Goal: Communication & Community: Answer question/provide support

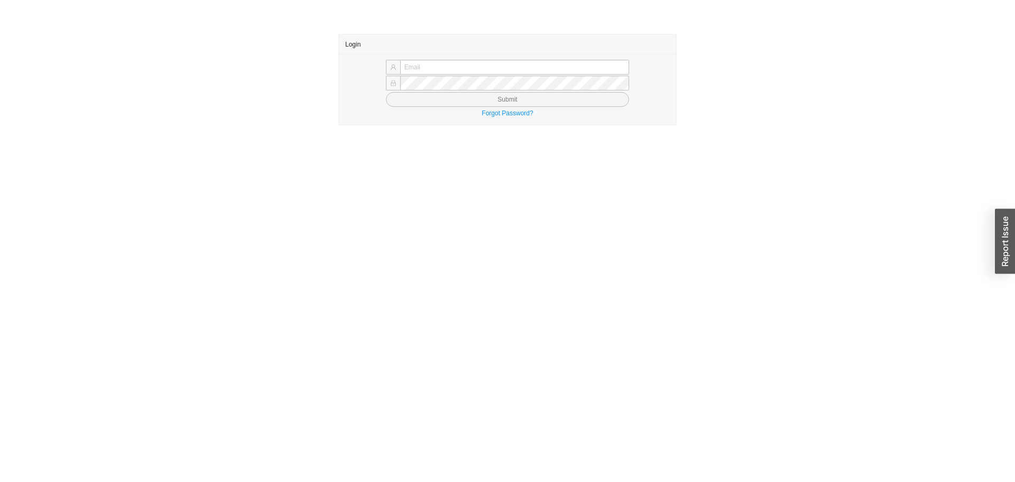
type input "laylap@qualitybath.com"
click at [574, 102] on button "Submit" at bounding box center [507, 99] width 243 height 15
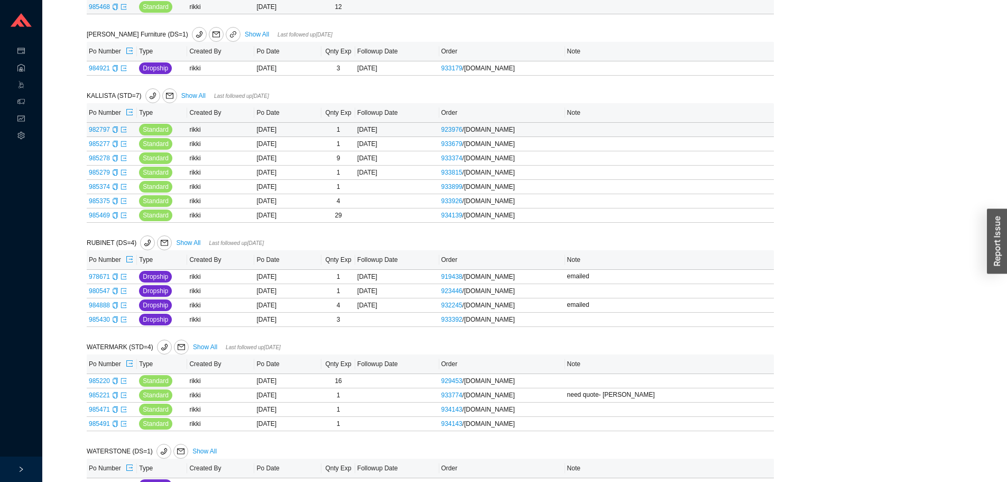
scroll to position [1103, 0]
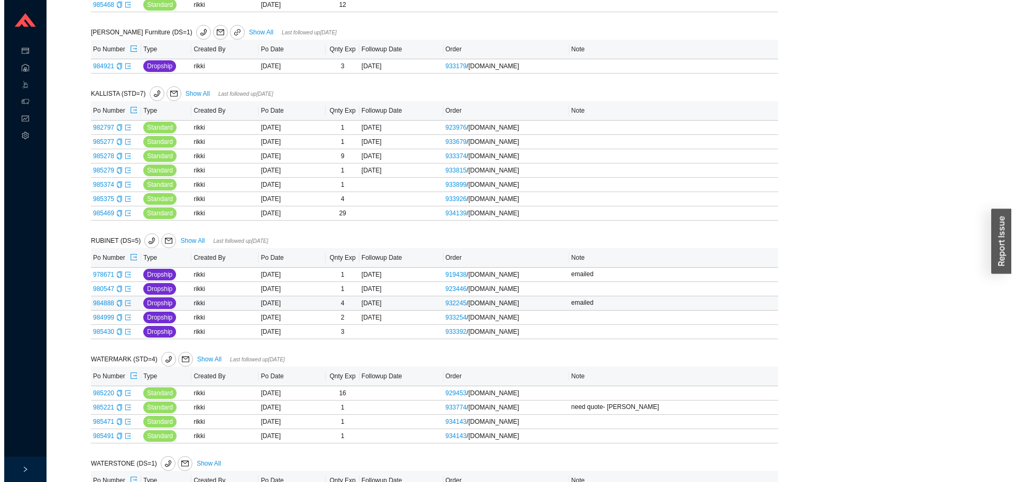
scroll to position [1117, 0]
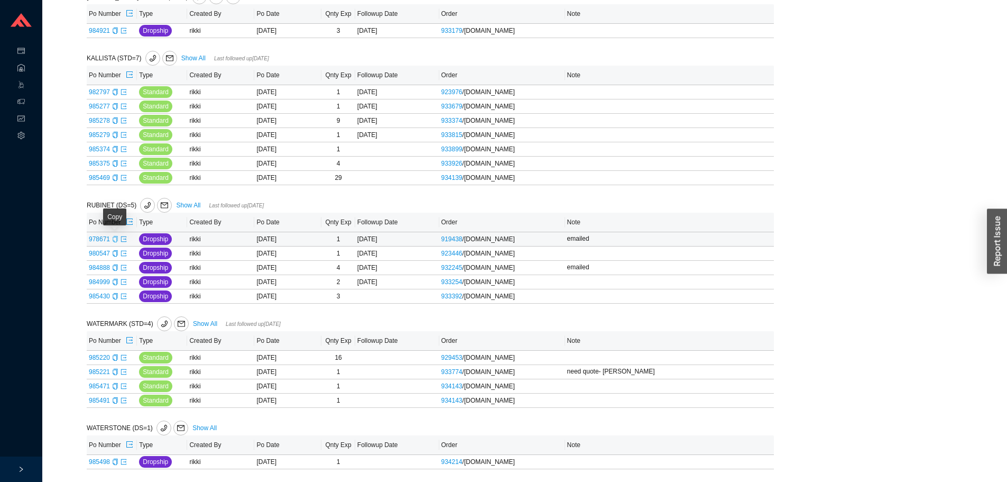
click at [112, 236] on icon "copy" at bounding box center [115, 239] width 6 height 6
click at [166, 208] on button "button" at bounding box center [164, 205] width 15 height 15
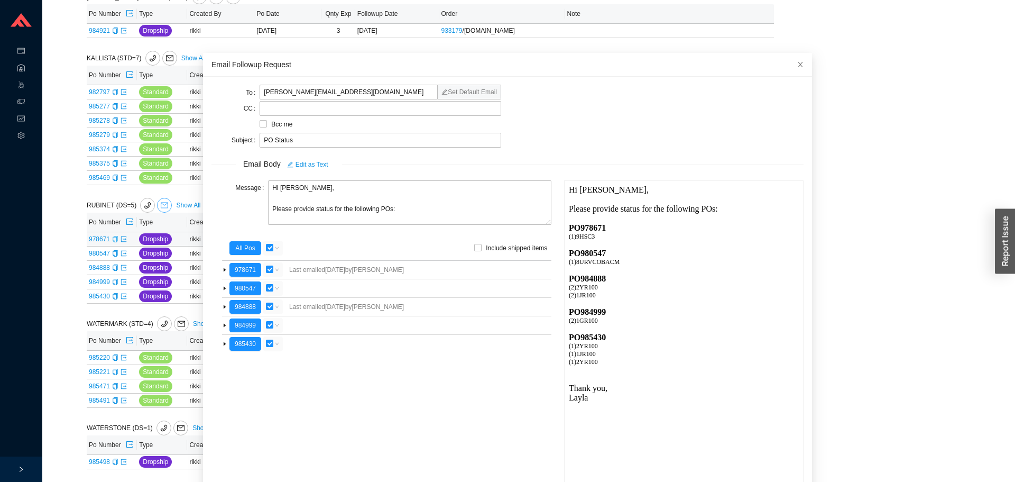
scroll to position [0, 0]
click at [246, 268] on button "978671" at bounding box center [245, 270] width 32 height 14
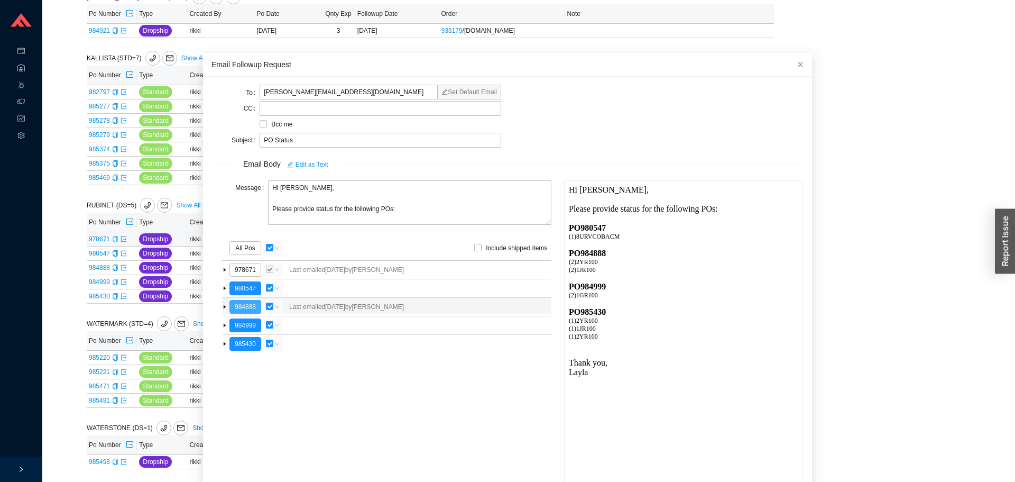
click at [250, 307] on button "984888" at bounding box center [245, 307] width 32 height 14
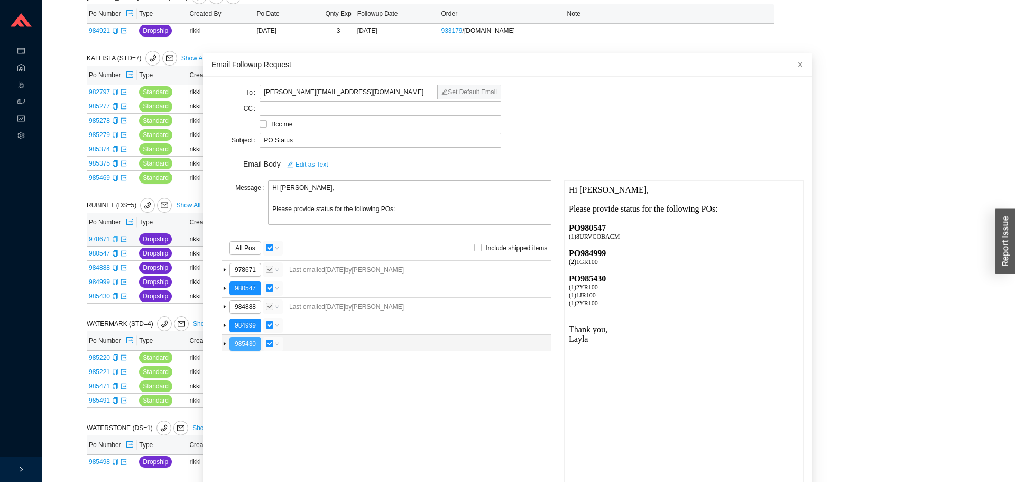
click at [245, 342] on button "985430" at bounding box center [245, 344] width 32 height 14
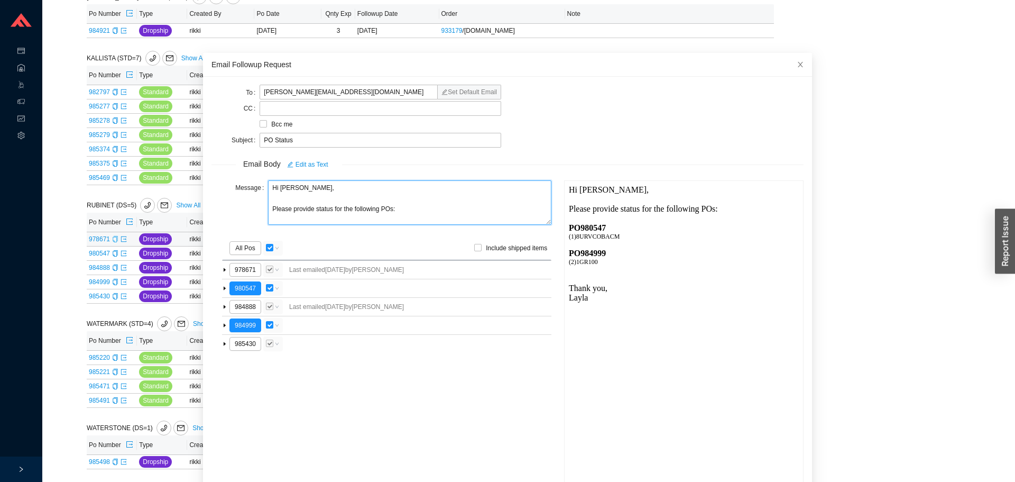
click at [314, 206] on textarea "Hi Melissa, Please provide status for the following POs:" at bounding box center [409, 202] width 283 height 44
click at [310, 210] on textarea "Hi Melissa, Please provide status for the following POs:" at bounding box center [409, 202] width 283 height 44
drag, startPoint x: 337, startPoint y: 215, endPoint x: 338, endPoint y: 208, distance: 6.4
click at [337, 214] on textarea "Hi Melissa, Please provide the status for the following POs:" at bounding box center [409, 202] width 283 height 44
click at [338, 208] on textarea "Hi Melissa, Please provide the status for the following POs:" at bounding box center [409, 202] width 283 height 44
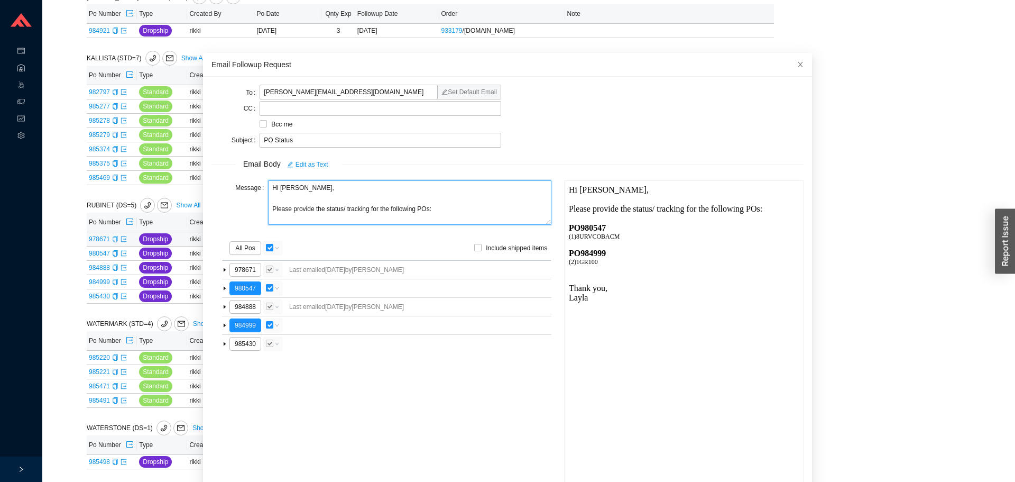
click at [398, 210] on textarea "Hi Melissa, Please provide the status/ tracking for the following POs:" at bounding box center [409, 202] width 283 height 44
click at [380, 208] on textarea "Hi Melissa, Please provide the status/ tracking for this PO:" at bounding box center [409, 202] width 283 height 44
click at [425, 206] on textarea "Hi Melissa, Please provide the status/ tracking for the following PO:" at bounding box center [409, 202] width 283 height 44
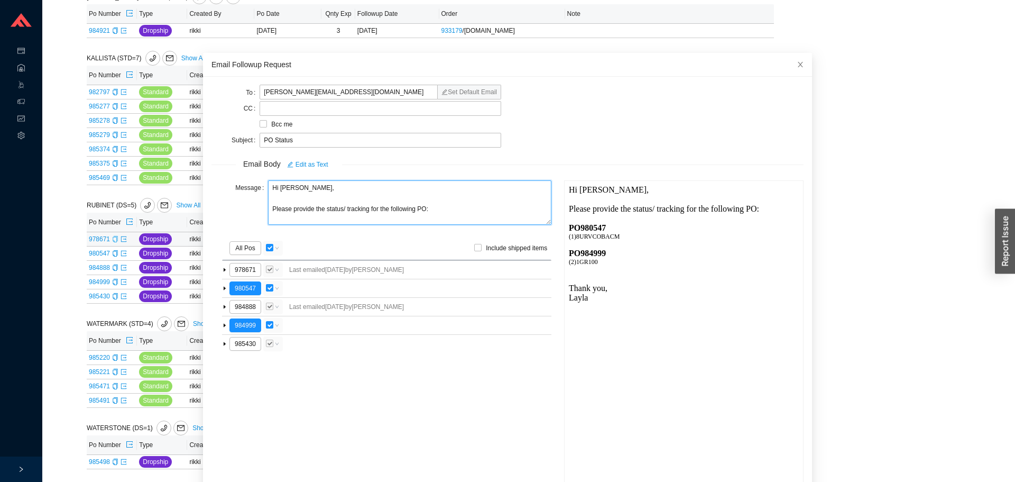
click at [424, 208] on textarea "Hi Melissa, Please provide the status/ tracking for the following PO:" at bounding box center [409, 202] width 283 height 44
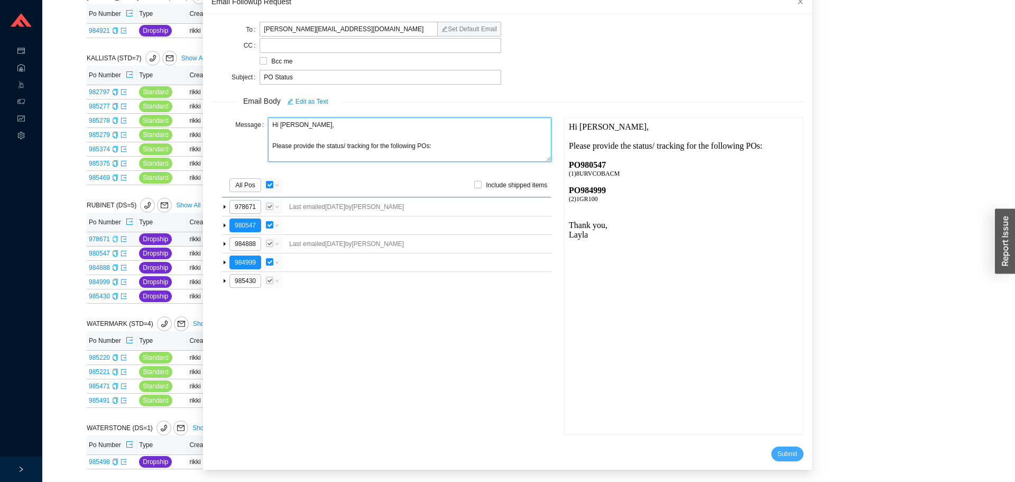
type textarea "Hi Melissa, Please provide the status/ tracking for the following POs:"
click at [778, 452] on span "Submit" at bounding box center [788, 453] width 20 height 11
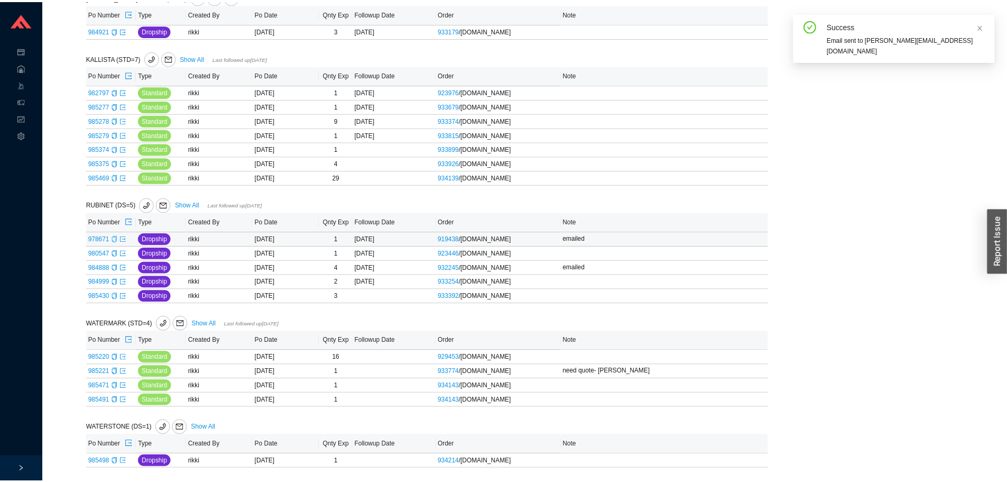
scroll to position [10, 0]
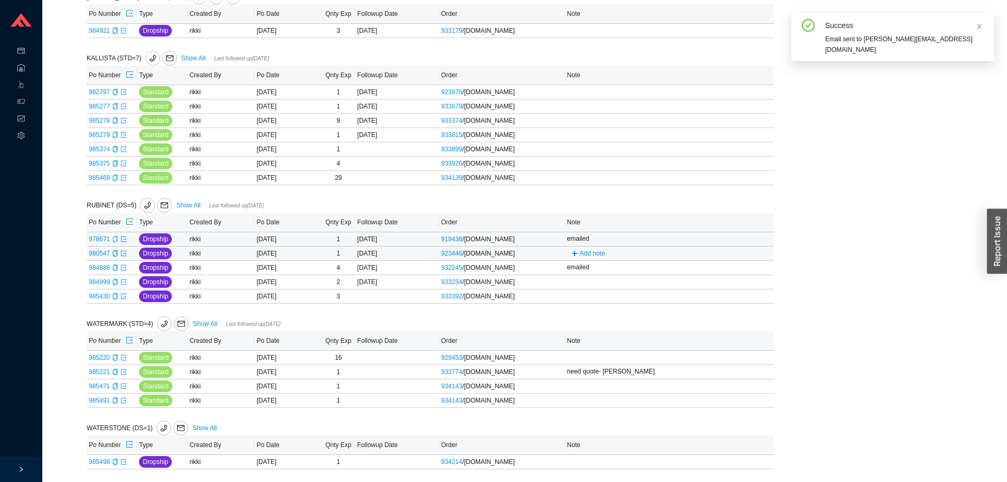
click at [584, 255] on span "Add note" at bounding box center [588, 253] width 42 height 7
click at [587, 252] on input "text" at bounding box center [651, 252] width 165 height 15
type input "emailed"
click at [729, 268] on span "Save" at bounding box center [722, 268] width 14 height 11
click at [579, 284] on button "Add note" at bounding box center [588, 282] width 42 height 12
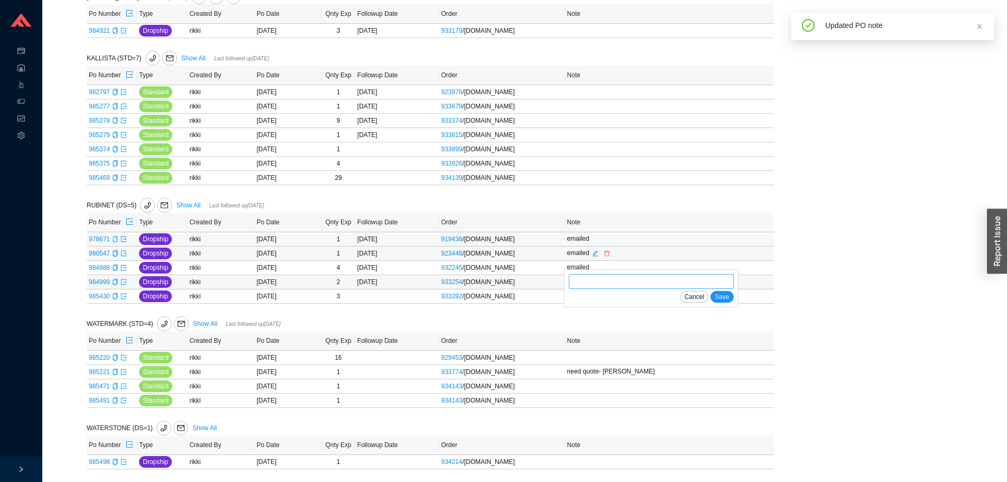
click at [610, 283] on input "text" at bounding box center [651, 281] width 165 height 15
type input "emailed"
click at [720, 297] on span "Save" at bounding box center [722, 296] width 14 height 11
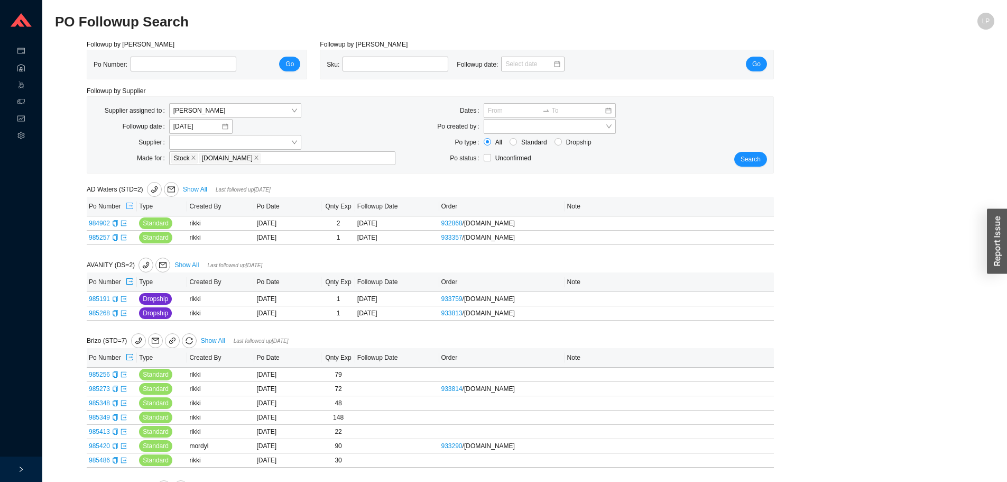
click at [130, 207] on icon "export" at bounding box center [129, 205] width 7 height 7
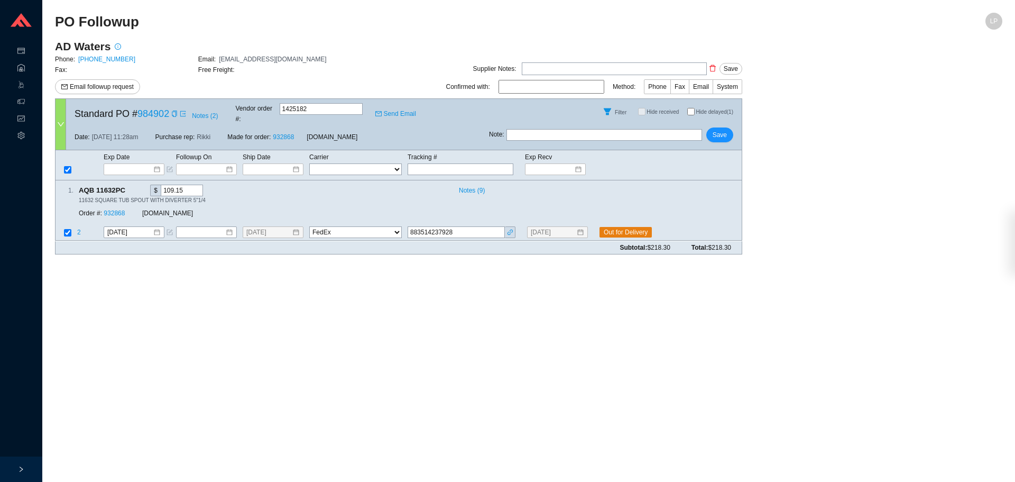
select select "1"
click at [508, 229] on icon "link" at bounding box center [510, 232] width 6 height 6
click at [588, 227] on div "8/15/2025" at bounding box center [562, 233] width 71 height 12
click at [592, 229] on icon "edit" at bounding box center [593, 232] width 6 height 6
click at [574, 227] on input "8/15/2025" at bounding box center [553, 232] width 45 height 11
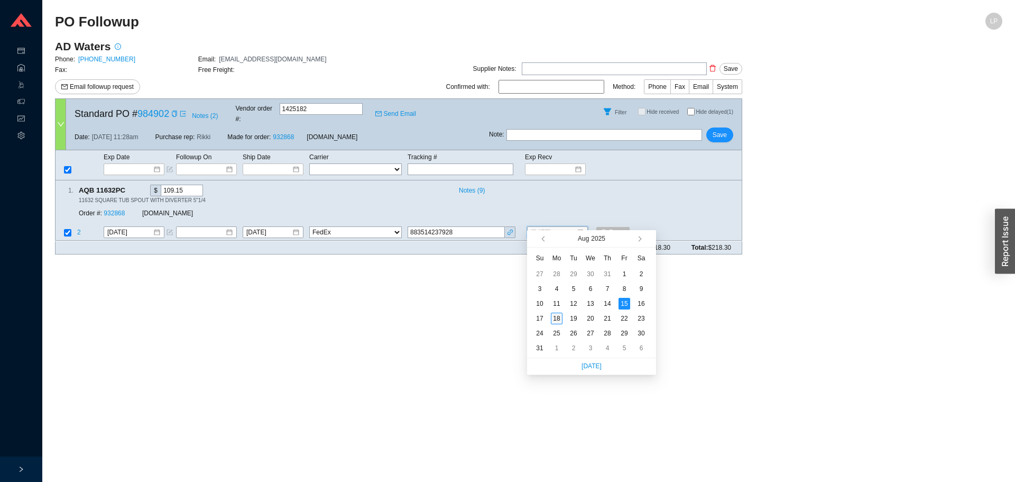
type input "[DATE]"
click at [559, 322] on div "18" at bounding box center [557, 319] width 12 height 12
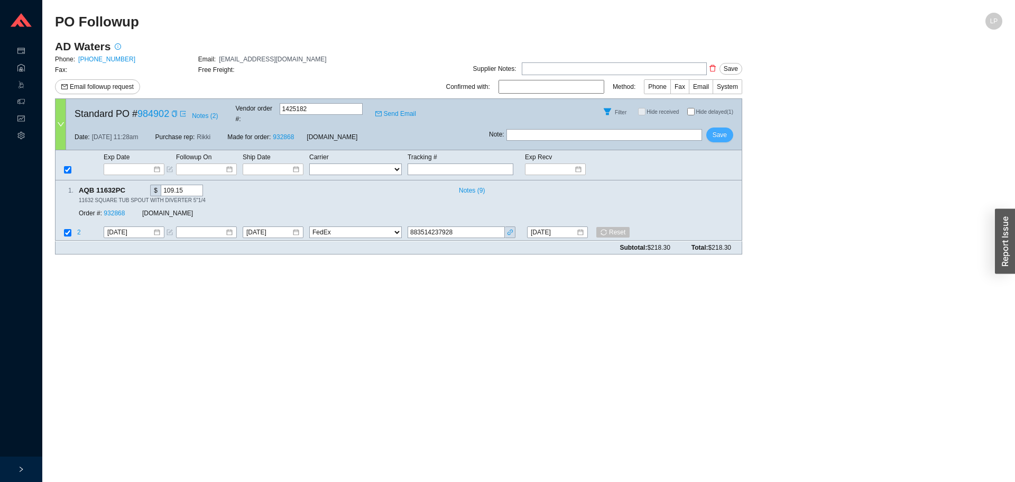
click at [723, 130] on span "Save" at bounding box center [720, 135] width 14 height 11
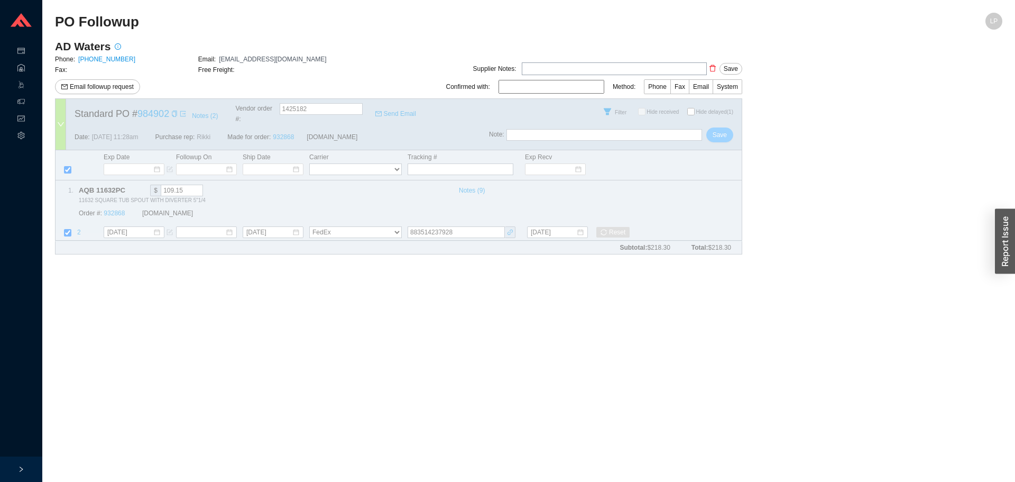
select select "1"
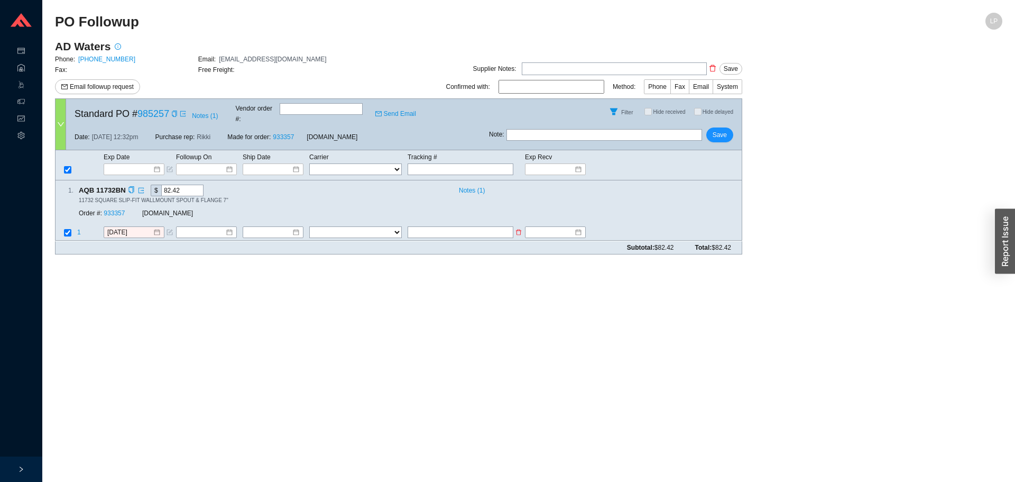
click at [333, 227] on select "FedEx UPS ---------------- 2 Day Transportation INC A&B Freight A. [PERSON_NAME…" at bounding box center [355, 233] width 93 height 12
select select "1"
click at [490, 227] on input "text" at bounding box center [461, 233] width 106 height 12
type input "883572637807"
click at [267, 227] on input at bounding box center [268, 232] width 45 height 11
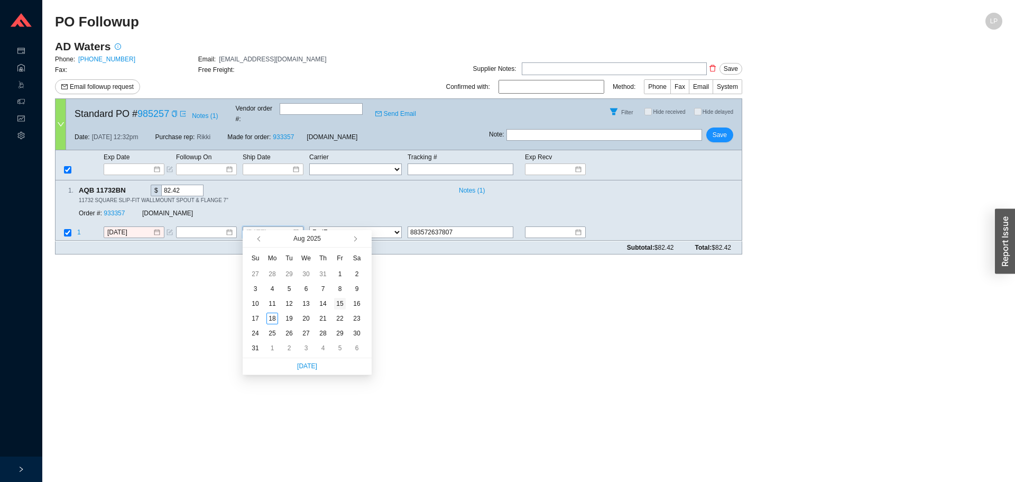
type input "[DATE]"
click at [341, 299] on div "15" at bounding box center [340, 304] width 12 height 12
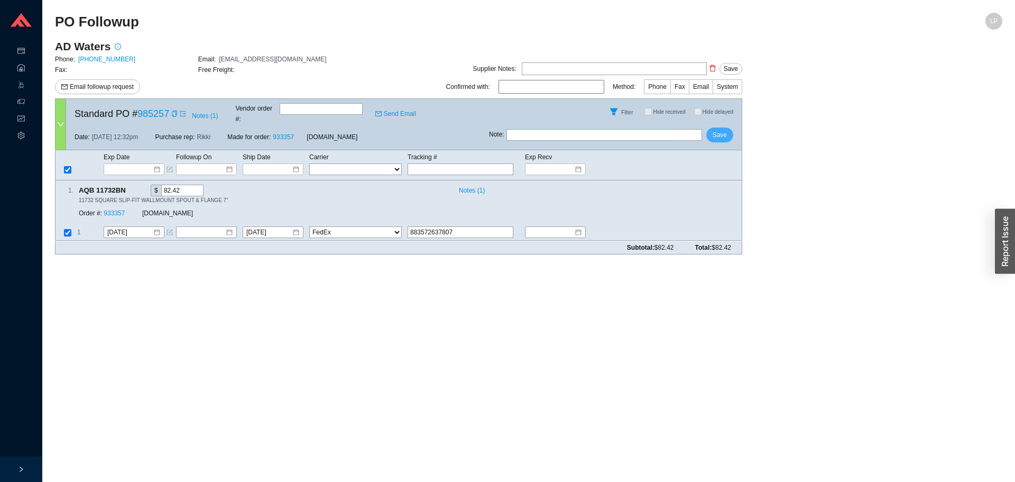
click at [722, 130] on span "Save" at bounding box center [720, 135] width 14 height 11
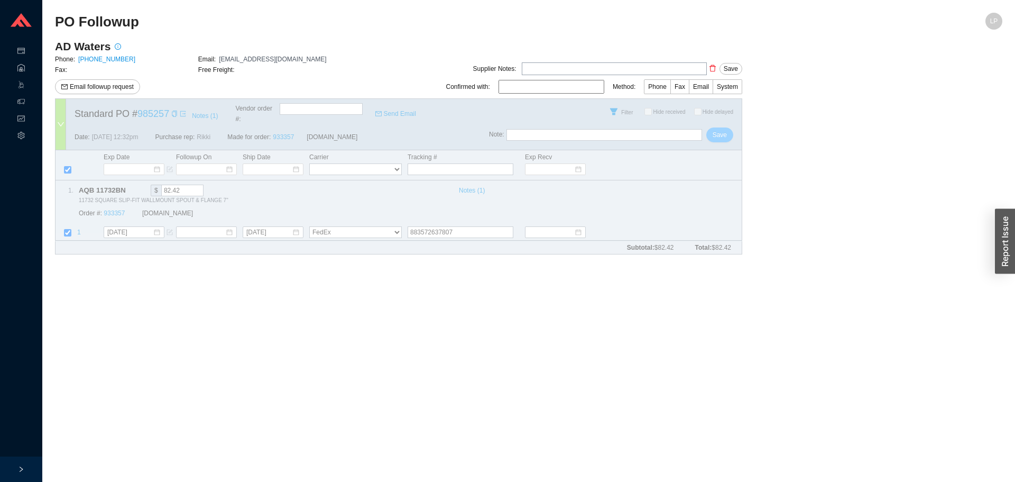
select select "1"
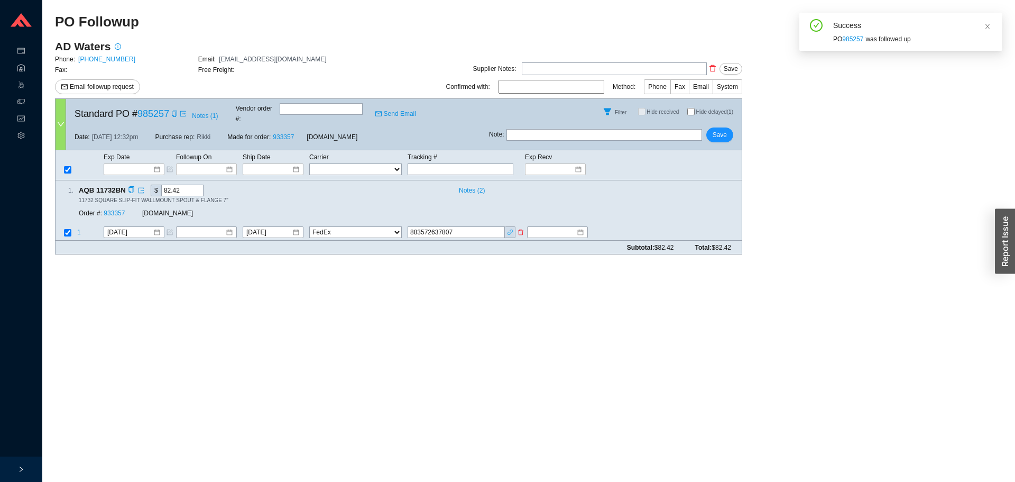
click at [510, 229] on icon "link" at bounding box center [509, 231] width 5 height 5
